Goal: Task Accomplishment & Management: Use online tool/utility

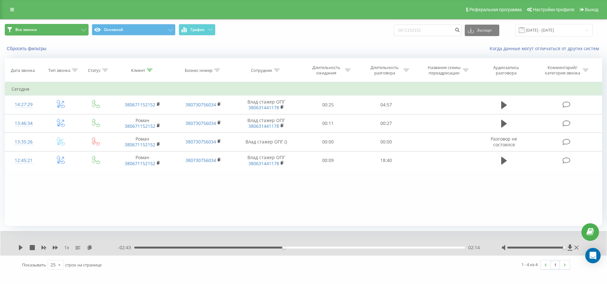
click at [19, 28] on span "Все звонки" at bounding box center [25, 29] width 21 height 5
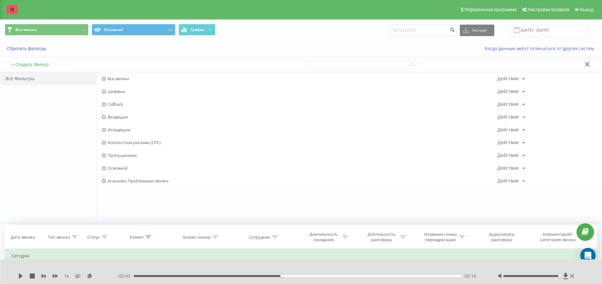
click at [13, 12] on icon at bounding box center [12, 9] width 4 height 4
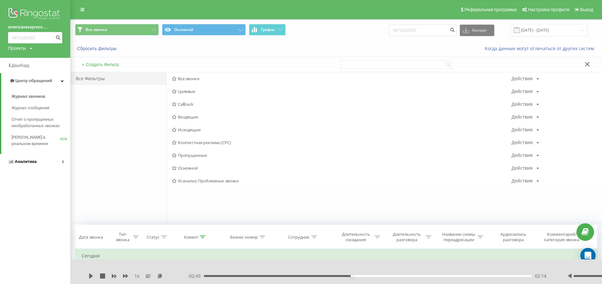
click at [28, 165] on span "Аналитика" at bounding box center [22, 162] width 29 height 6
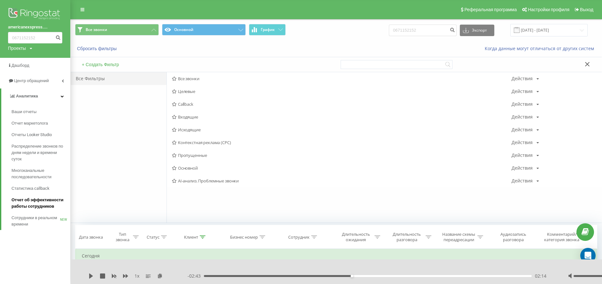
click at [39, 201] on span "Отчет об эффективности работы сотрудников" at bounding box center [40, 203] width 56 height 13
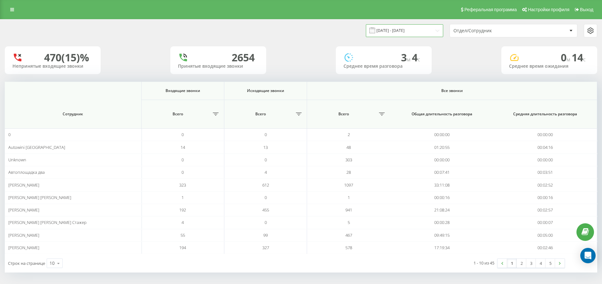
click at [418, 27] on input "21.07.2025 - 21.08.2025" at bounding box center [404, 30] width 77 height 12
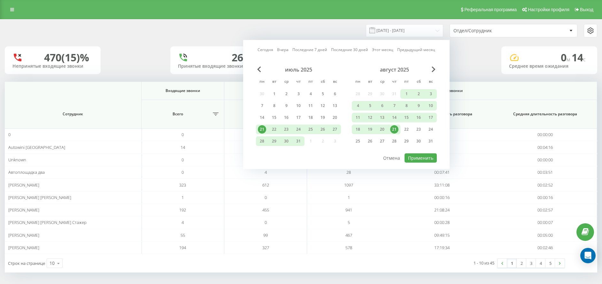
click at [397, 129] on div "21" at bounding box center [394, 129] width 8 height 8
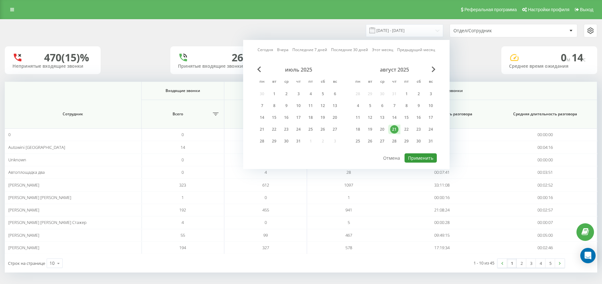
click at [414, 158] on button "Применить" at bounding box center [421, 157] width 32 height 9
type input "21.08.2025 - 21.08.2025"
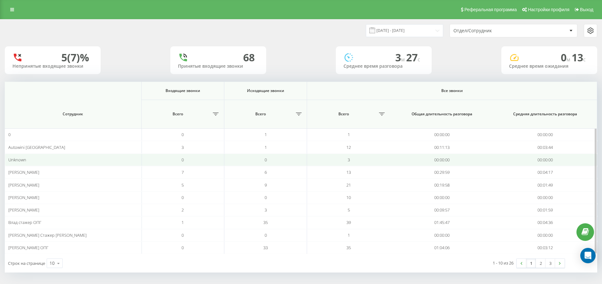
scroll to position [1, 0]
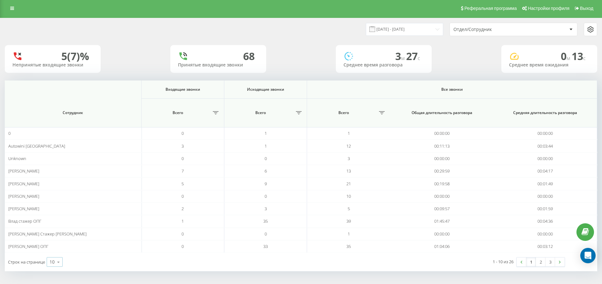
click at [59, 264] on icon at bounding box center [59, 262] width 10 height 12
click at [57, 246] on div "50" at bounding box center [54, 243] width 15 height 9
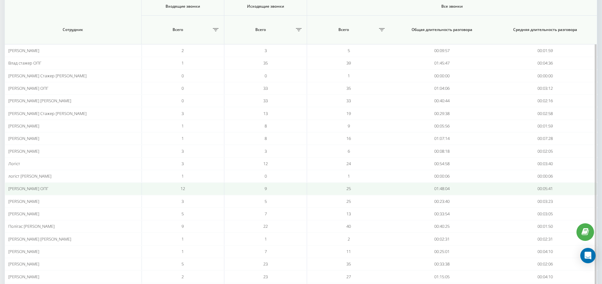
scroll to position [154, 0]
